Goal: Information Seeking & Learning: Find specific fact

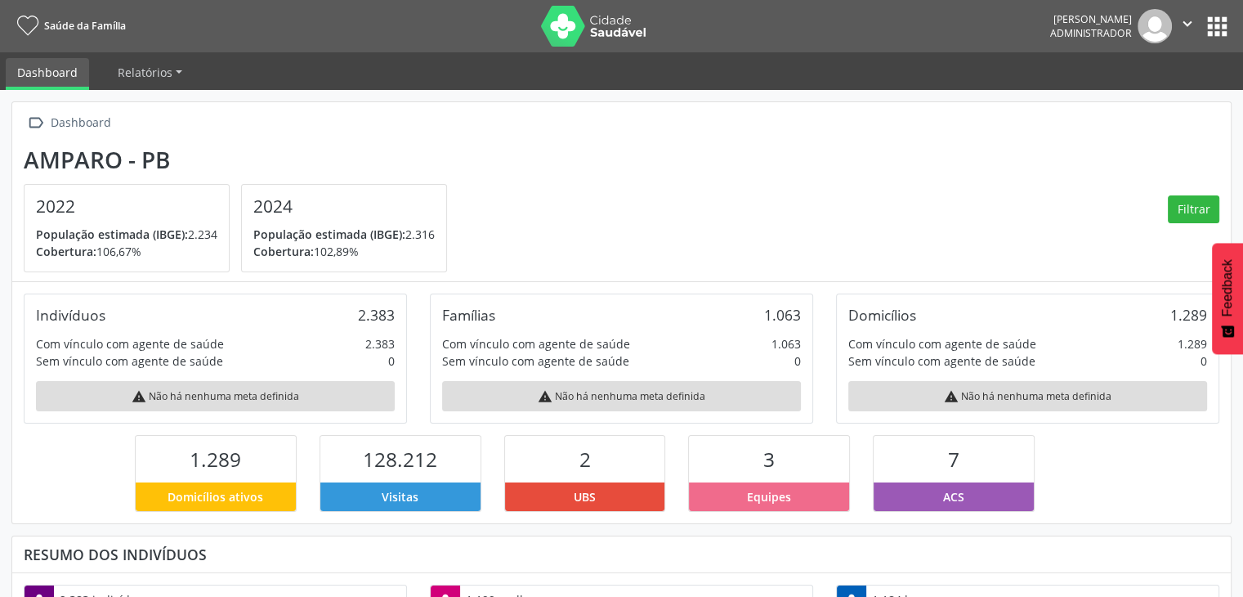
scroll to position [269, 406]
click at [1213, 16] on button "apps" at bounding box center [1217, 26] width 29 height 29
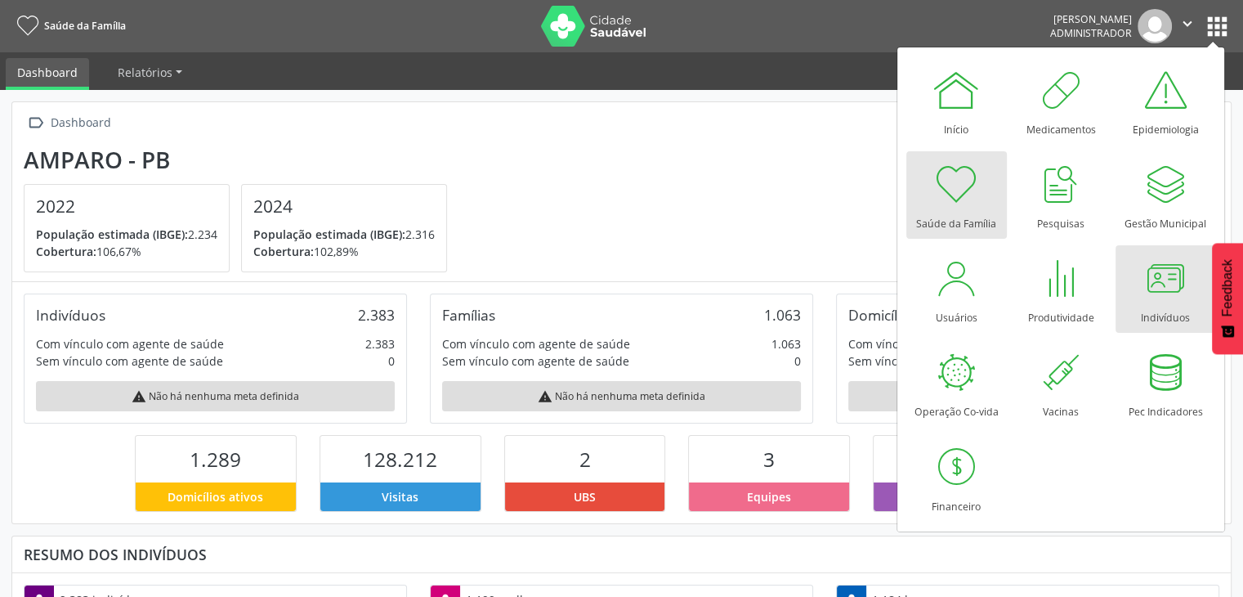
click at [1177, 293] on div at bounding box center [1165, 277] width 49 height 49
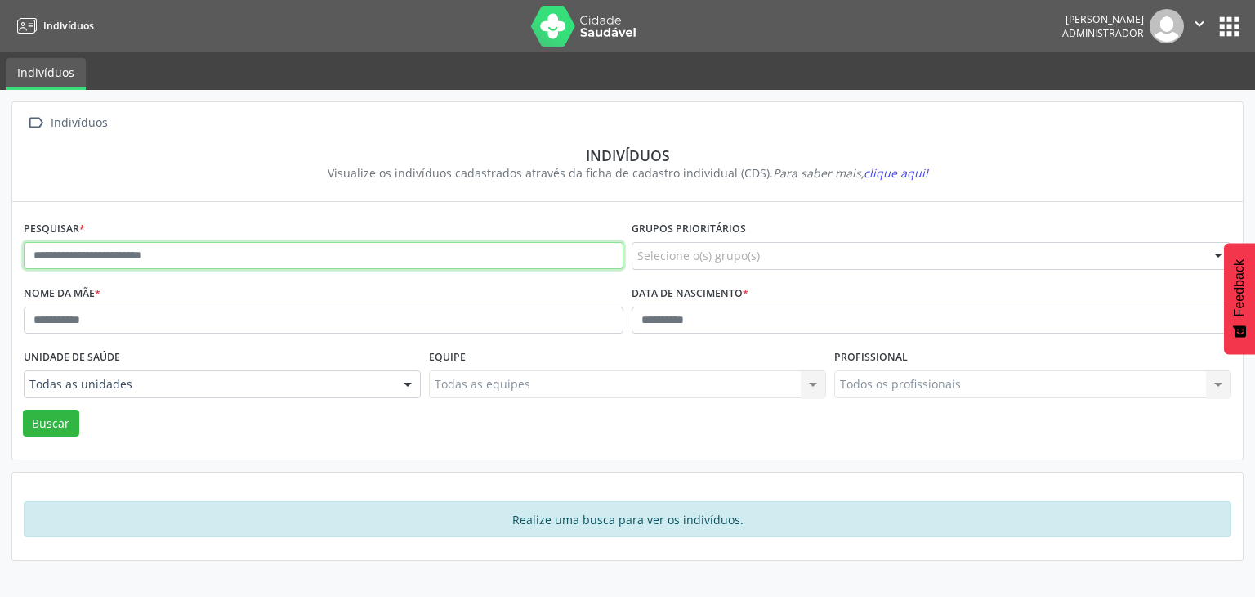
click at [186, 258] on input "text" at bounding box center [324, 256] width 600 height 28
type input "**********"
click at [23, 409] on button "Buscar" at bounding box center [51, 423] width 56 height 28
